Goal: Transaction & Acquisition: Download file/media

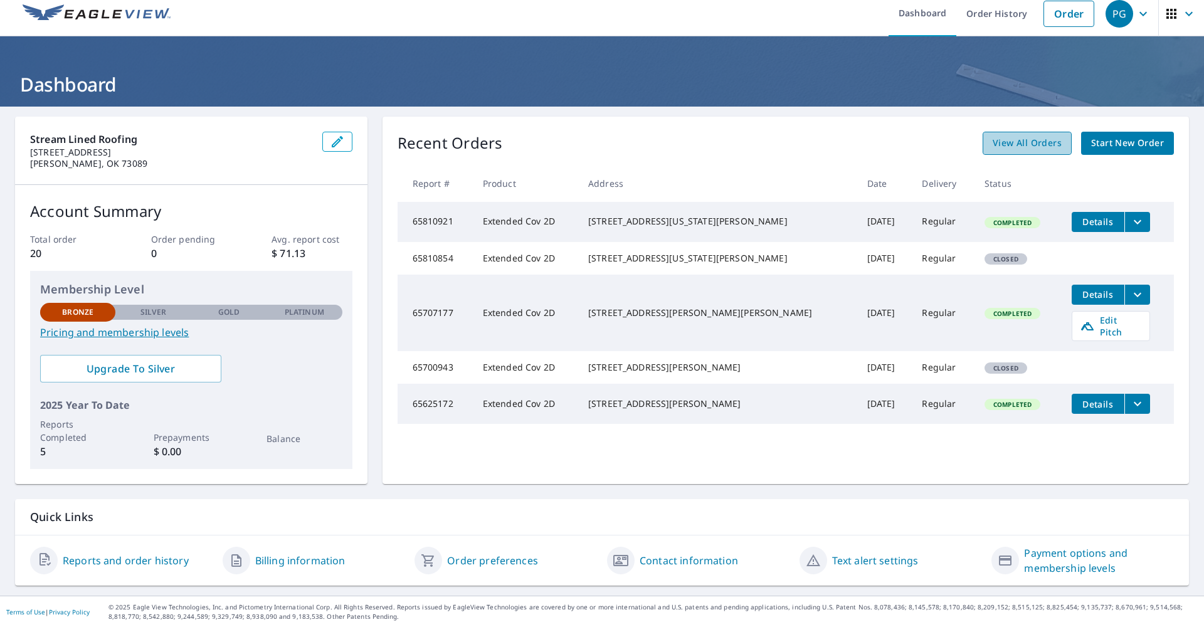
click at [1033, 144] on span "View All Orders" at bounding box center [1027, 143] width 69 height 16
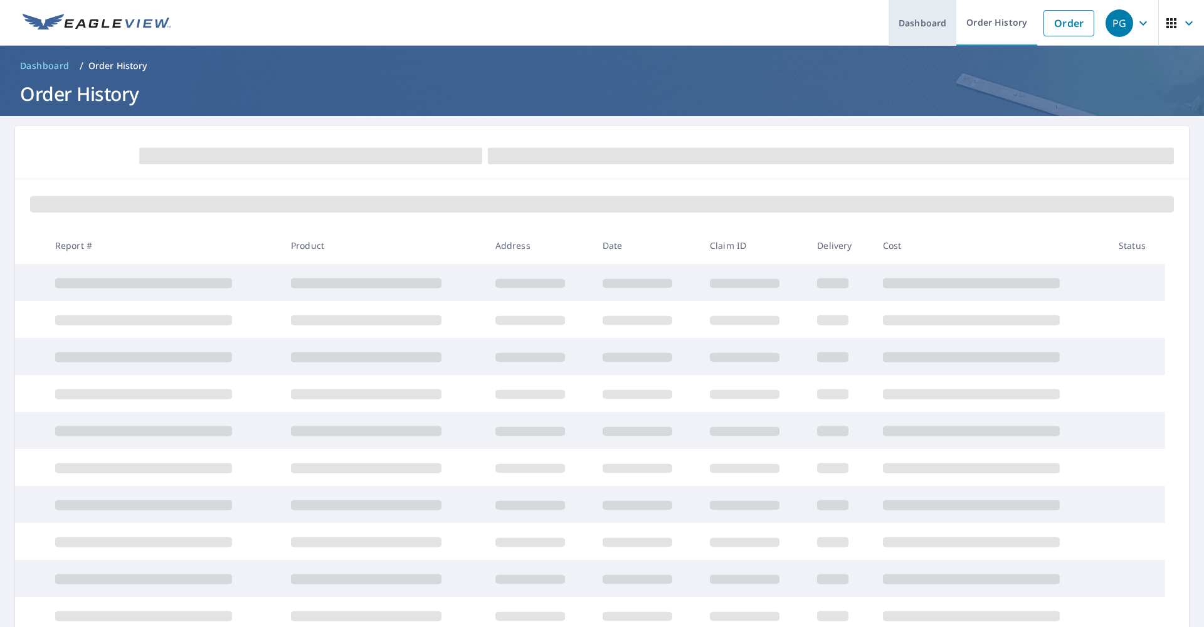
click at [919, 15] on link "Dashboard" at bounding box center [923, 23] width 68 height 46
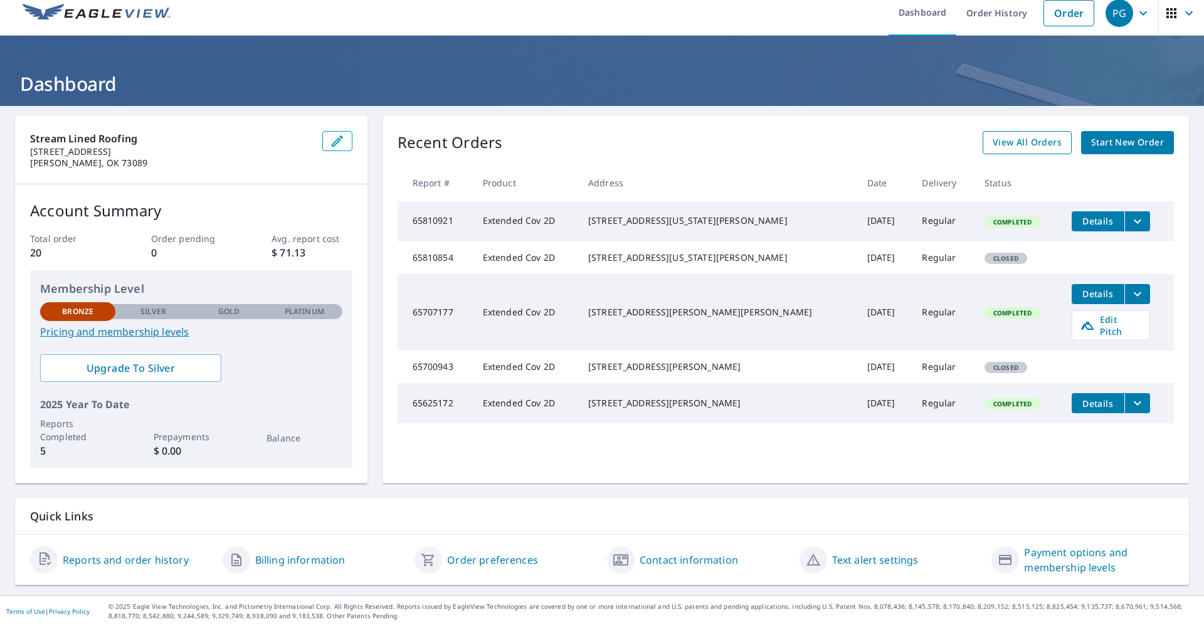
scroll to position [9, 0]
click at [1042, 148] on span "View All Orders" at bounding box center [1027, 143] width 69 height 16
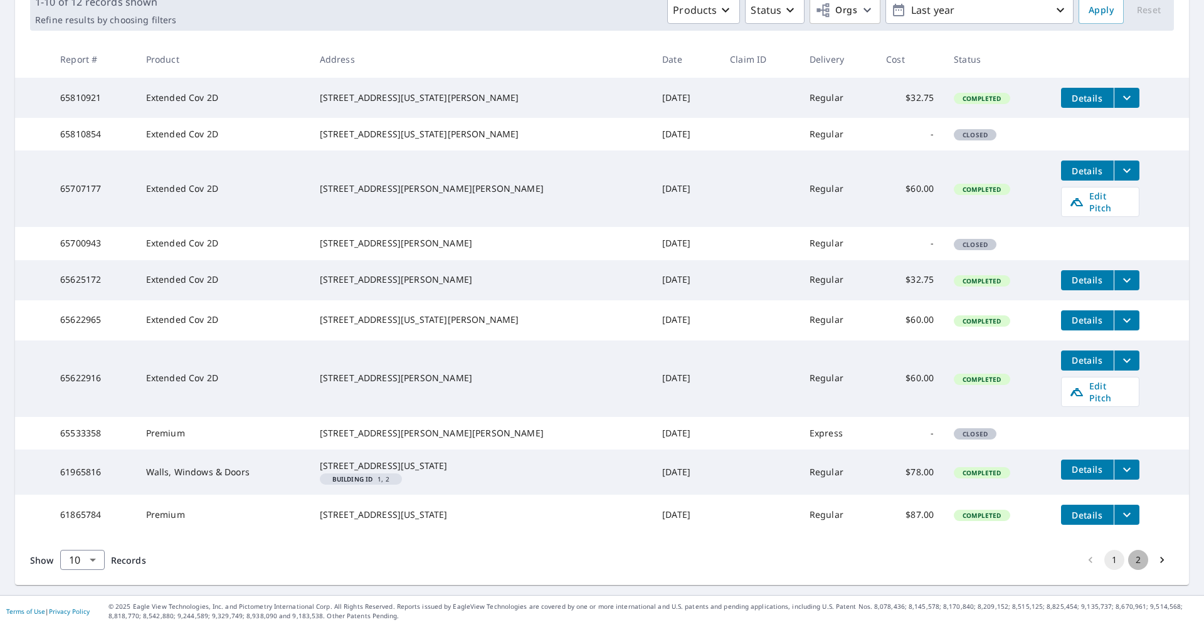
click at [1146, 564] on button "2" at bounding box center [1138, 560] width 20 height 20
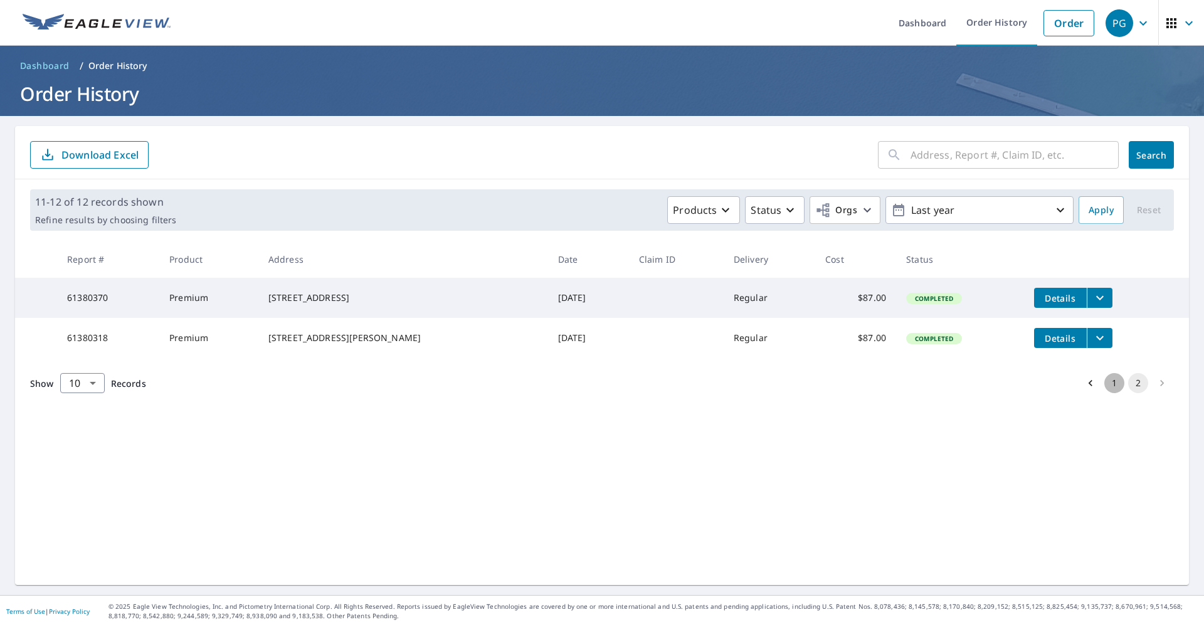
click at [1119, 393] on button "1" at bounding box center [1114, 383] width 20 height 20
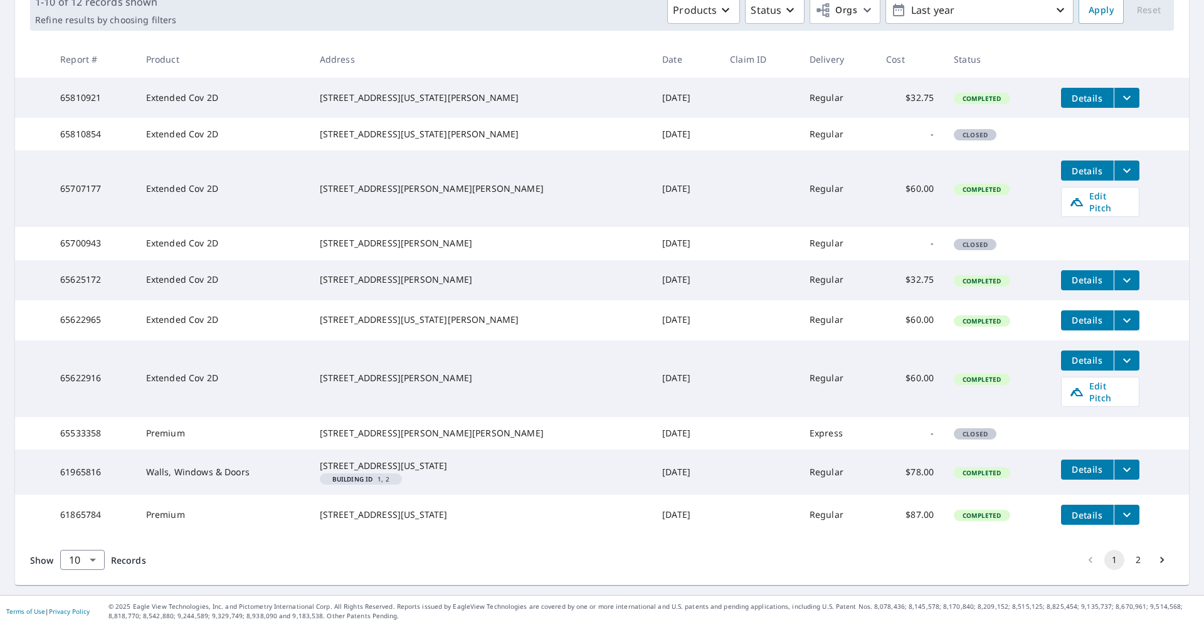
scroll to position [252, 0]
click at [1083, 463] on span "Details" at bounding box center [1088, 469] width 38 height 12
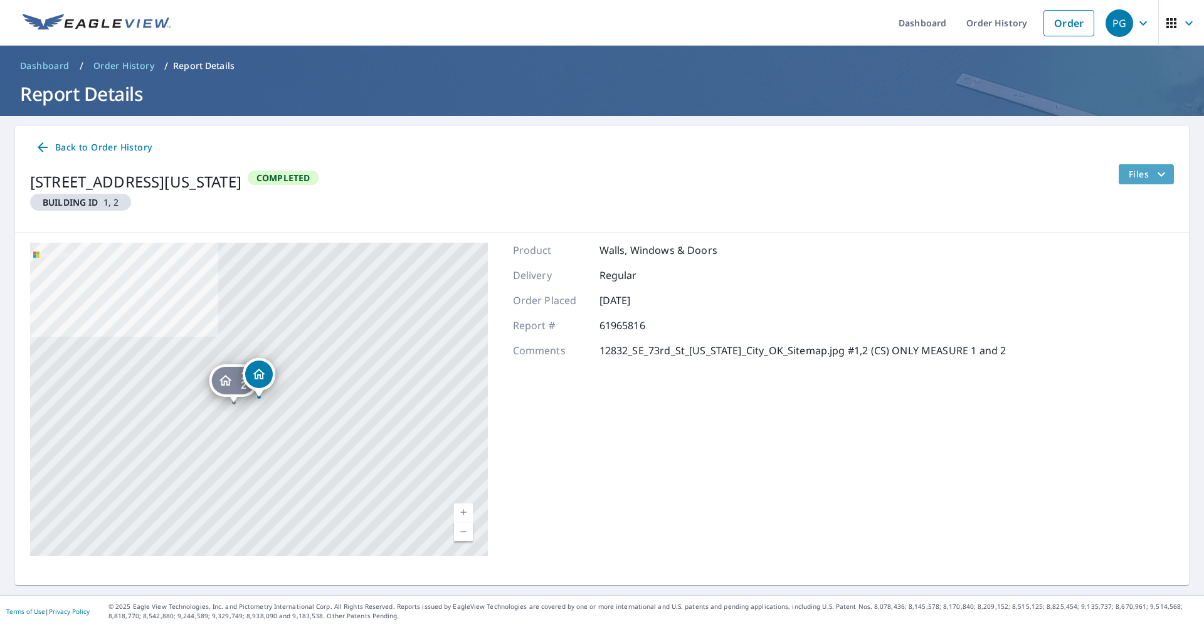
click at [1148, 178] on span "Files" at bounding box center [1149, 174] width 40 height 15
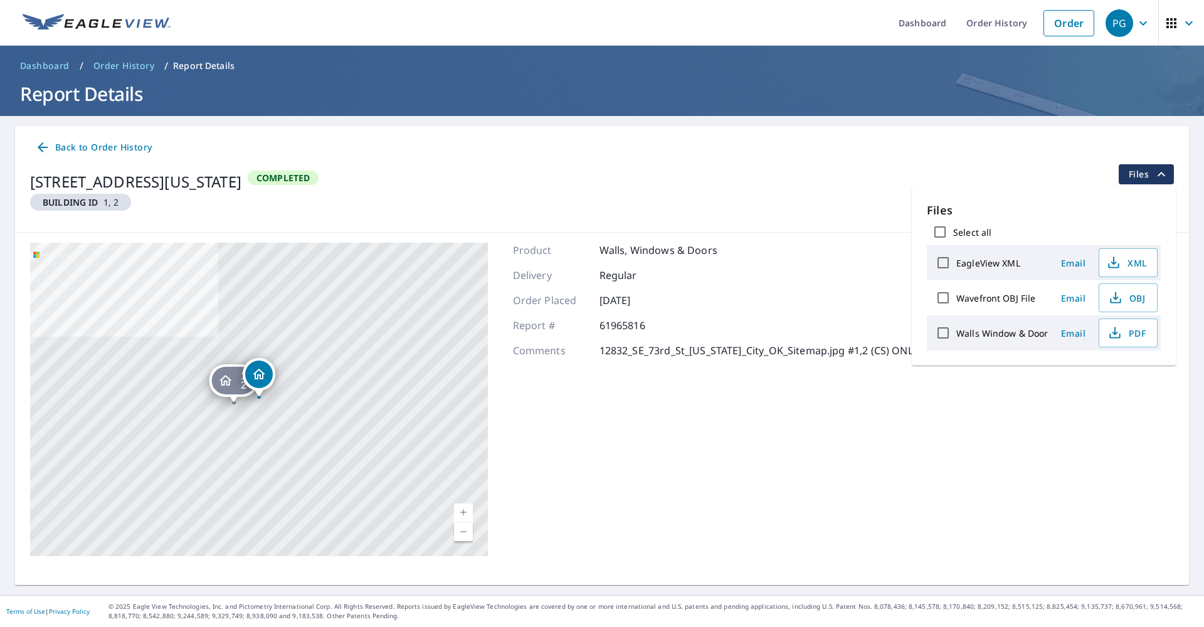
click at [944, 260] on input "EagleView XML" at bounding box center [943, 263] width 26 height 26
checkbox input "true"
click at [1123, 264] on span "XML" at bounding box center [1127, 262] width 40 height 15
click at [1118, 329] on icon "button" at bounding box center [1114, 332] width 15 height 15
click at [896, 149] on div "Back to Order History" at bounding box center [602, 147] width 1144 height 23
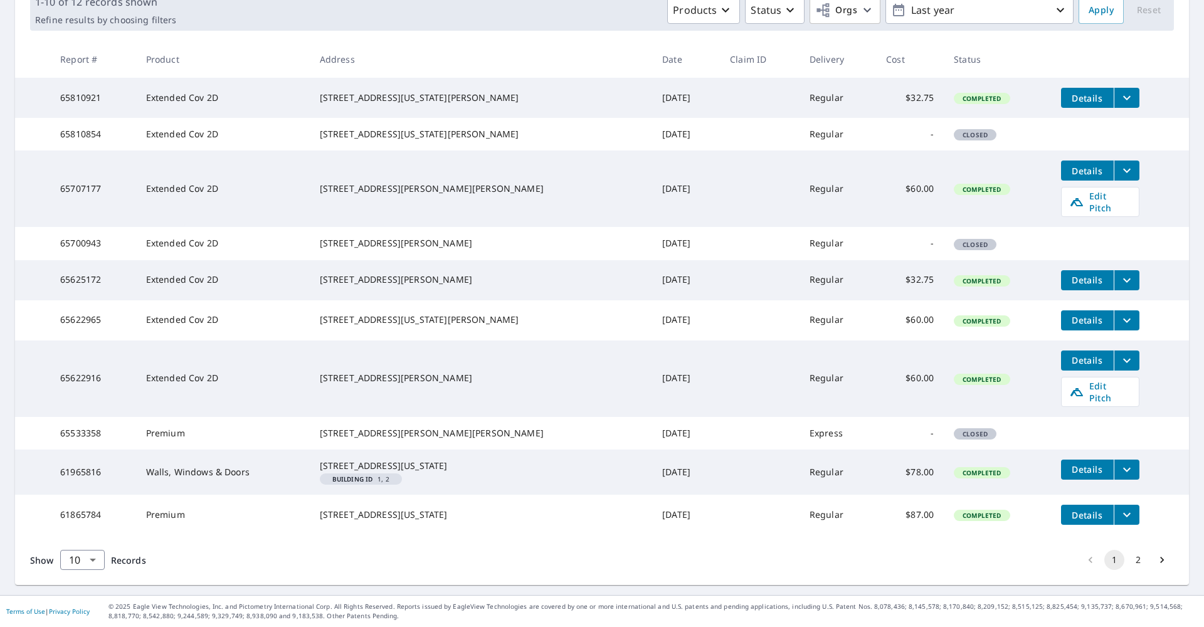
scroll to position [252, 0]
click at [1119, 513] on icon "filesDropdownBtn-61865784" at bounding box center [1126, 514] width 15 height 15
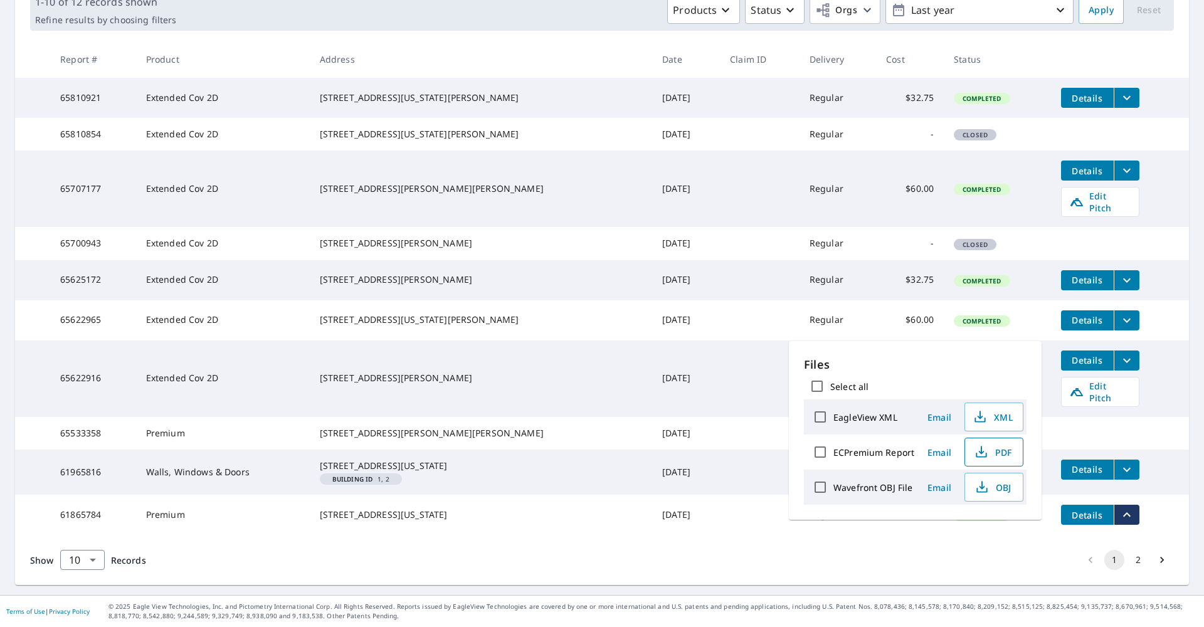
click at [988, 453] on span "PDF" at bounding box center [993, 452] width 40 height 15
click at [720, 300] on td at bounding box center [760, 320] width 80 height 40
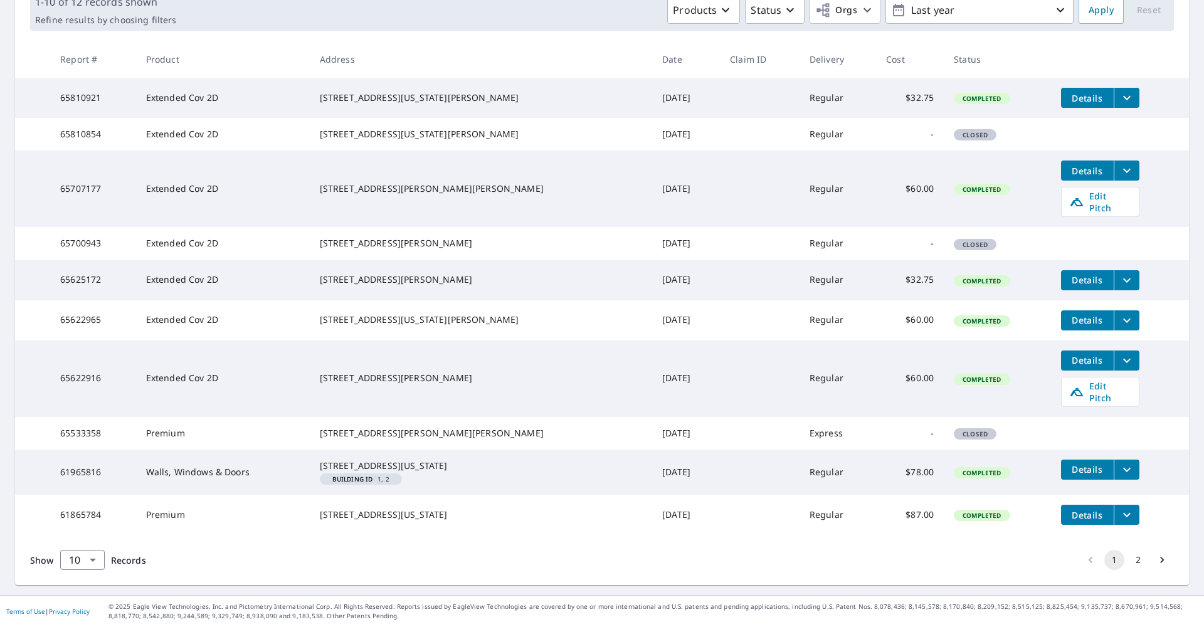
scroll to position [141, 0]
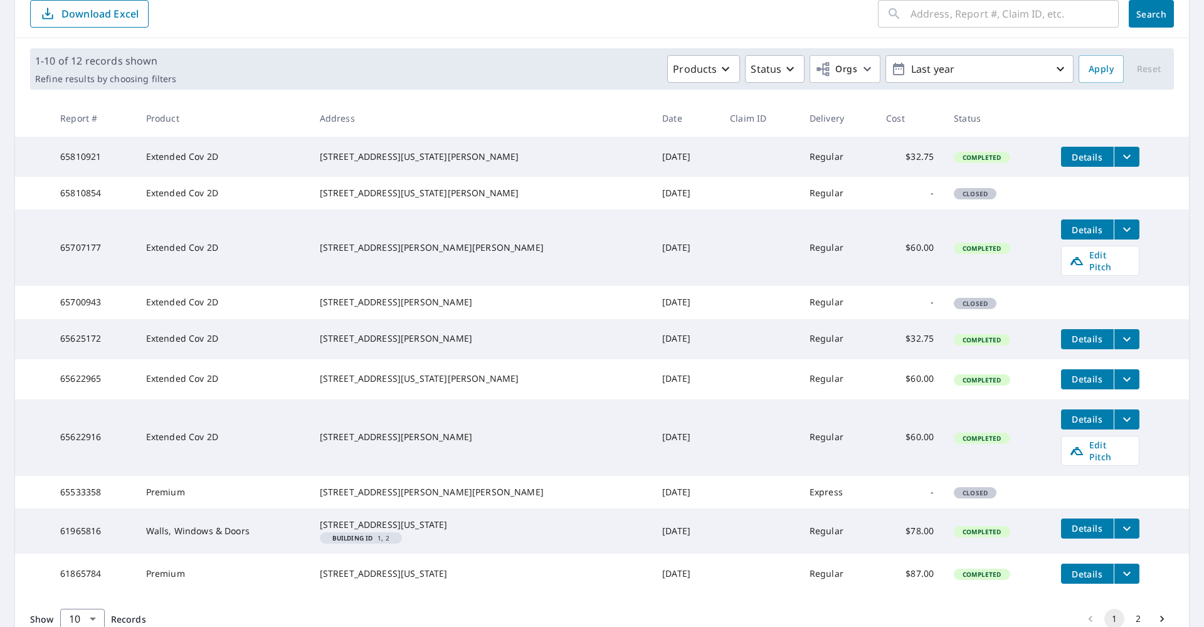
click at [1119, 159] on icon "filesDropdownBtn-65810921" at bounding box center [1126, 156] width 15 height 15
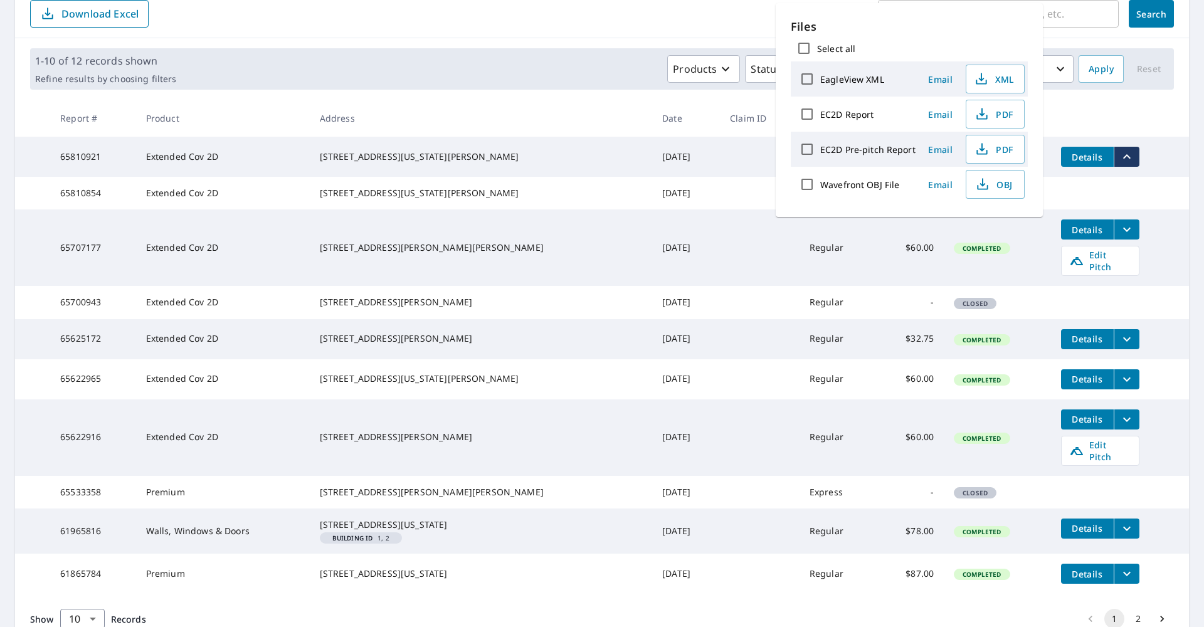
click at [652, 171] on td "[DATE]" at bounding box center [686, 157] width 68 height 40
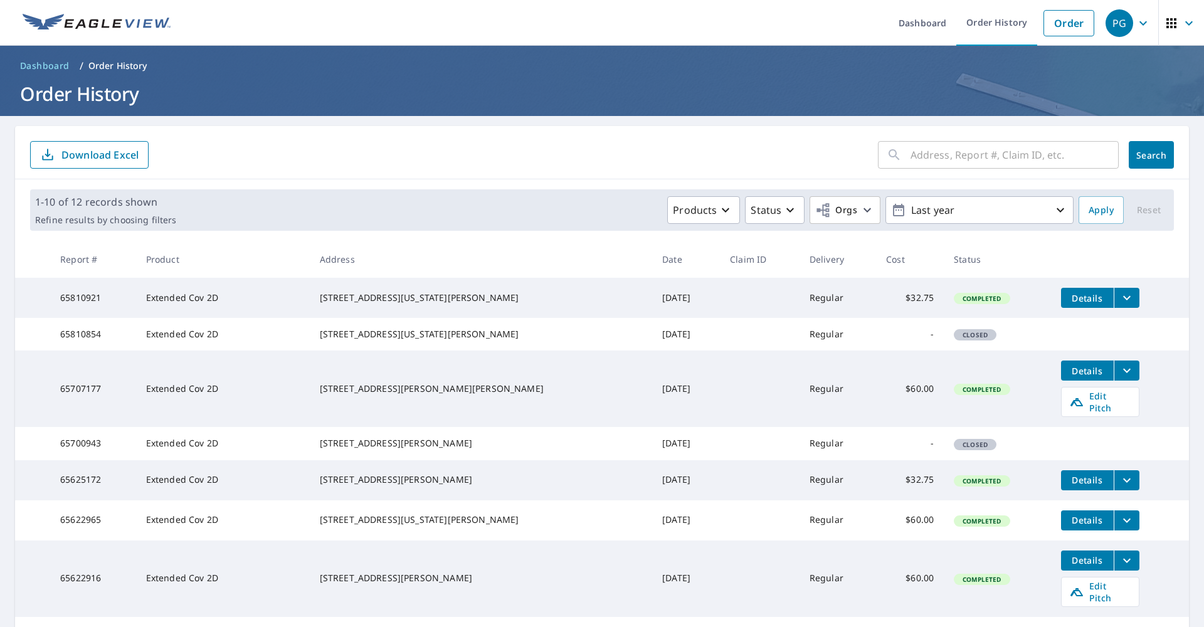
scroll to position [0, 0]
